Goal: Information Seeking & Learning: Learn about a topic

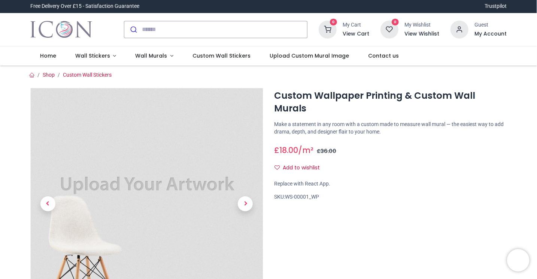
type input "*"
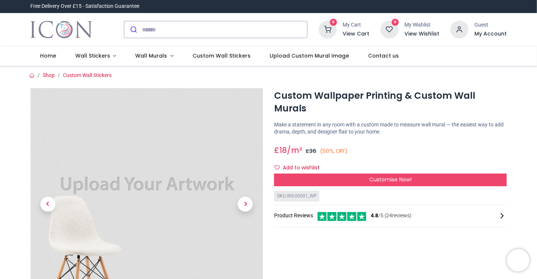
click at [520, 59] on nav "0 0 Home Wall Stickers" at bounding box center [268, 55] width 537 height 19
click at [197, 31] on input "search" at bounding box center [224, 29] width 165 height 16
type input "*"
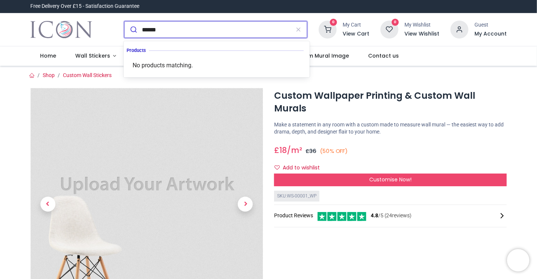
type input "******"
click at [124, 21] on button "submit" at bounding box center [133, 29] width 18 height 16
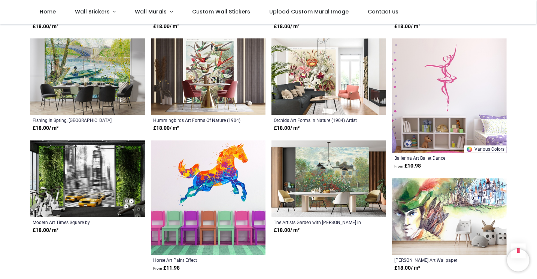
scroll to position [629, 0]
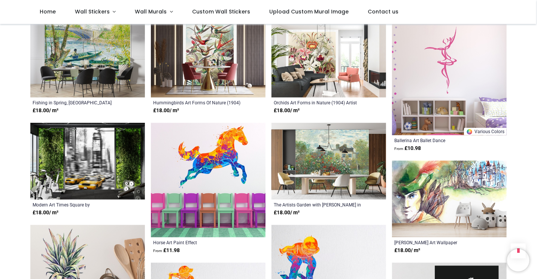
scroll to position [644, 0]
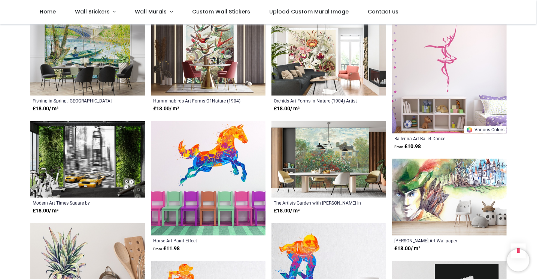
click at [16, 169] on div "Pricelist : Public Pricelist Public Pricelist ****** Home Animal Decor Kids Peo…" at bounding box center [268, 249] width 537 height 1738
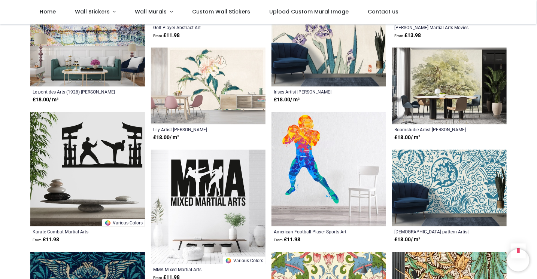
scroll to position [1003, 0]
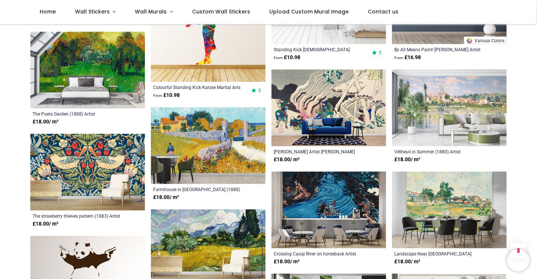
scroll to position [1527, 0]
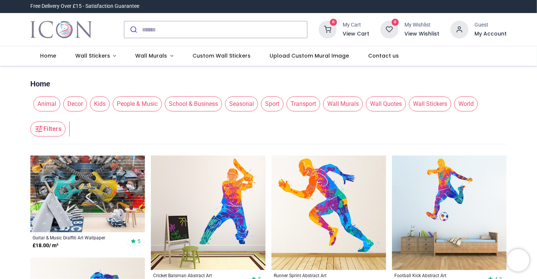
click at [71, 105] on span "Decor" at bounding box center [75, 104] width 24 height 15
click at [372, 137] on header "Filters Filters" at bounding box center [268, 130] width 476 height 30
click at [260, 29] on input "search" at bounding box center [224, 29] width 165 height 16
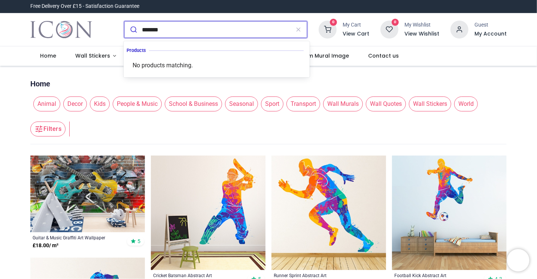
type input "*******"
click at [124, 21] on button "submit" at bounding box center [133, 29] width 18 height 16
